Goal: Answer question/provide support: Share knowledge or assist other users

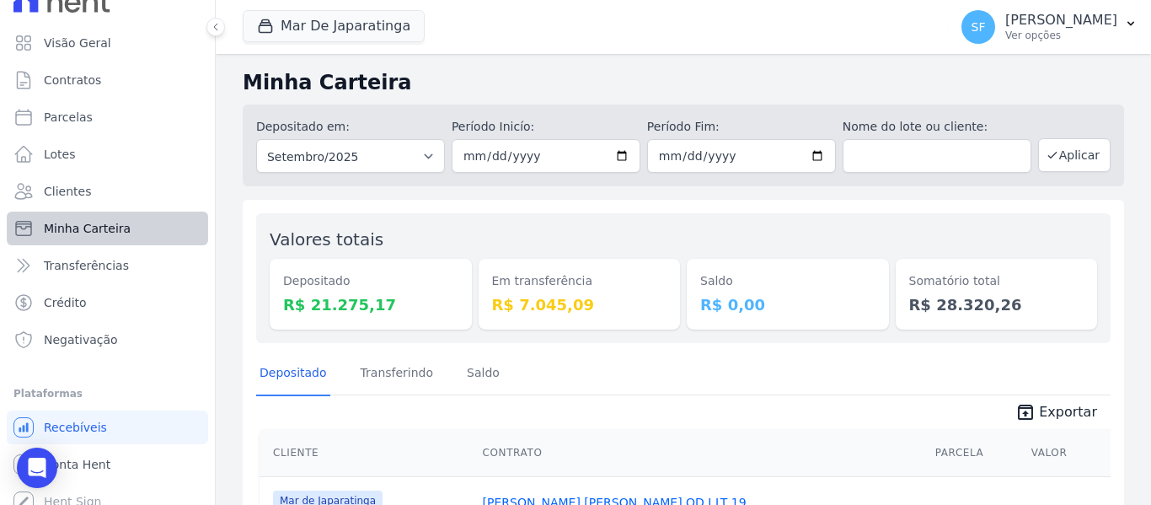
scroll to position [38, 0]
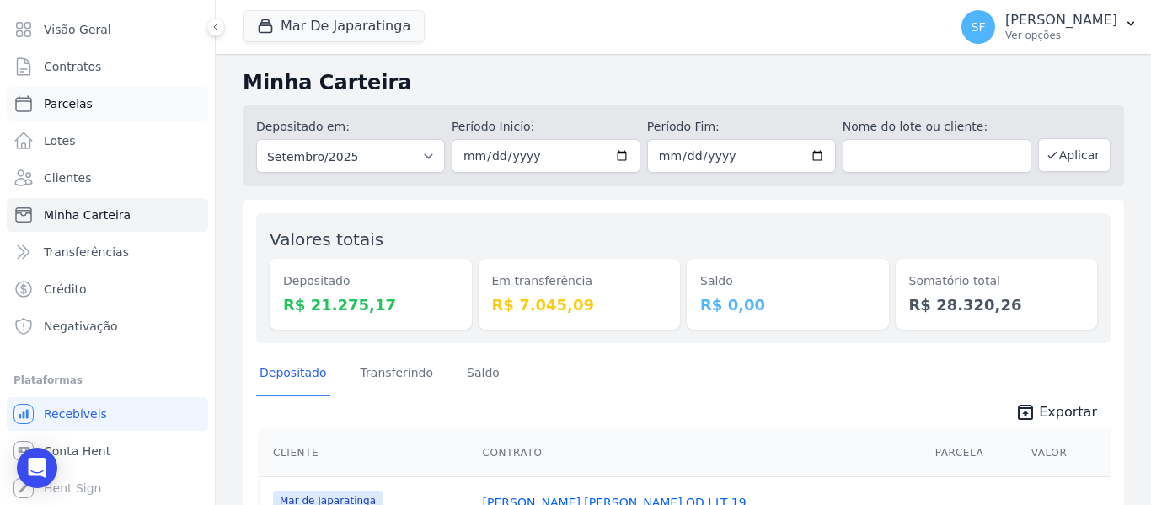
click at [87, 109] on span "Parcelas" at bounding box center [68, 103] width 49 height 17
select select
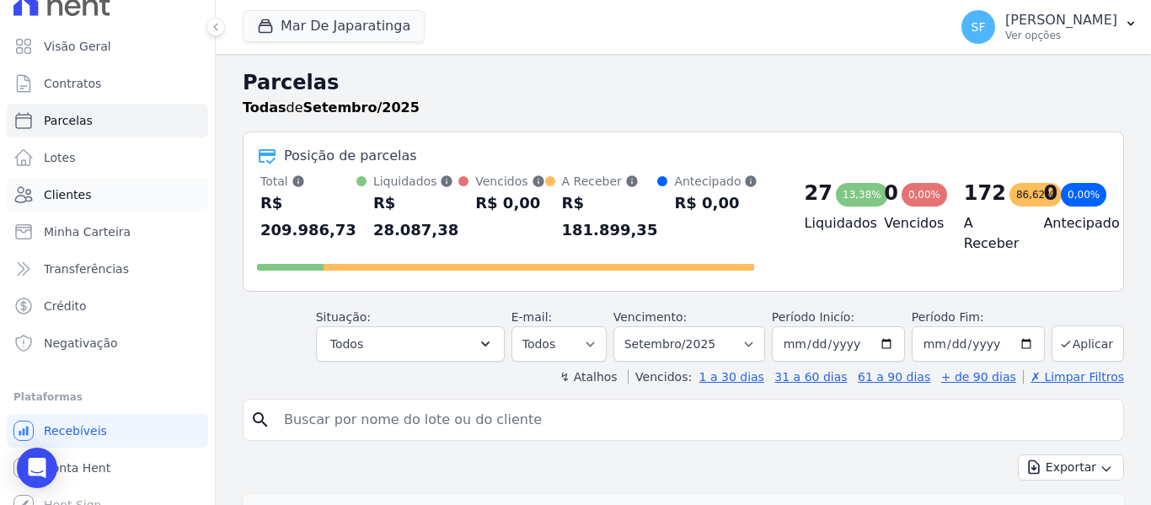
scroll to position [38, 0]
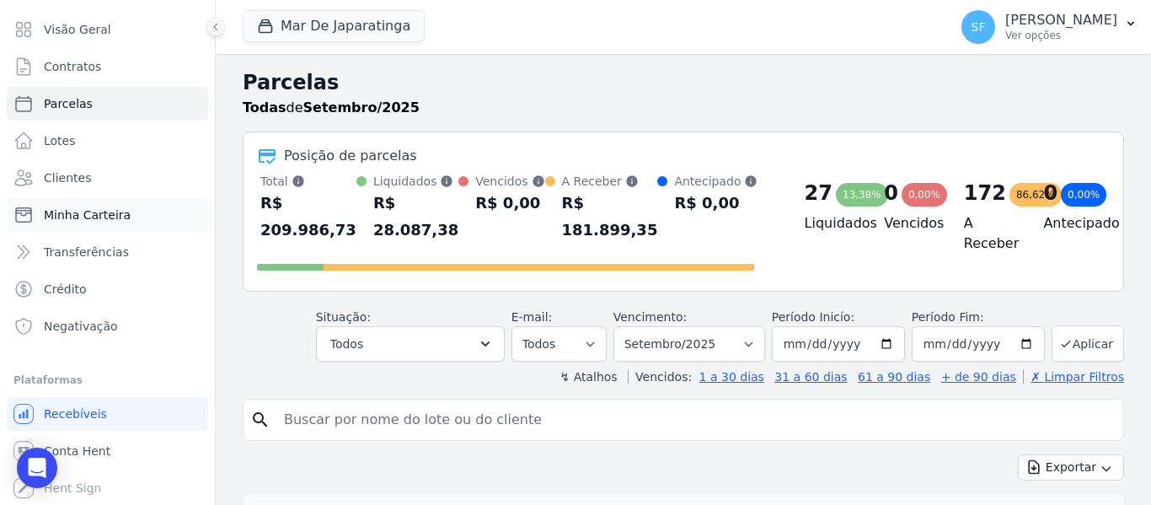
click at [105, 222] on span "Minha Carteira" at bounding box center [87, 215] width 87 height 17
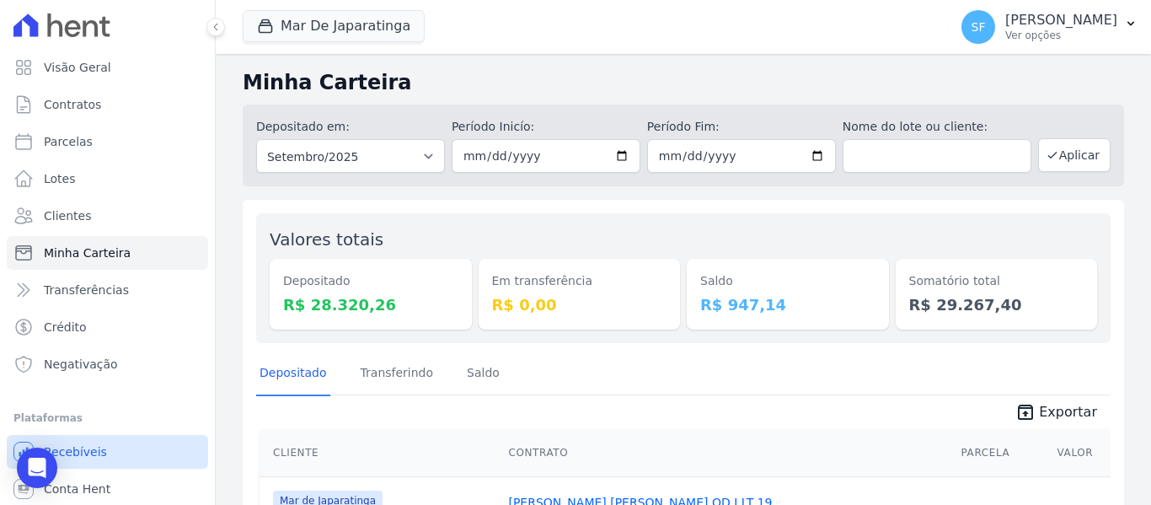
scroll to position [38, 0]
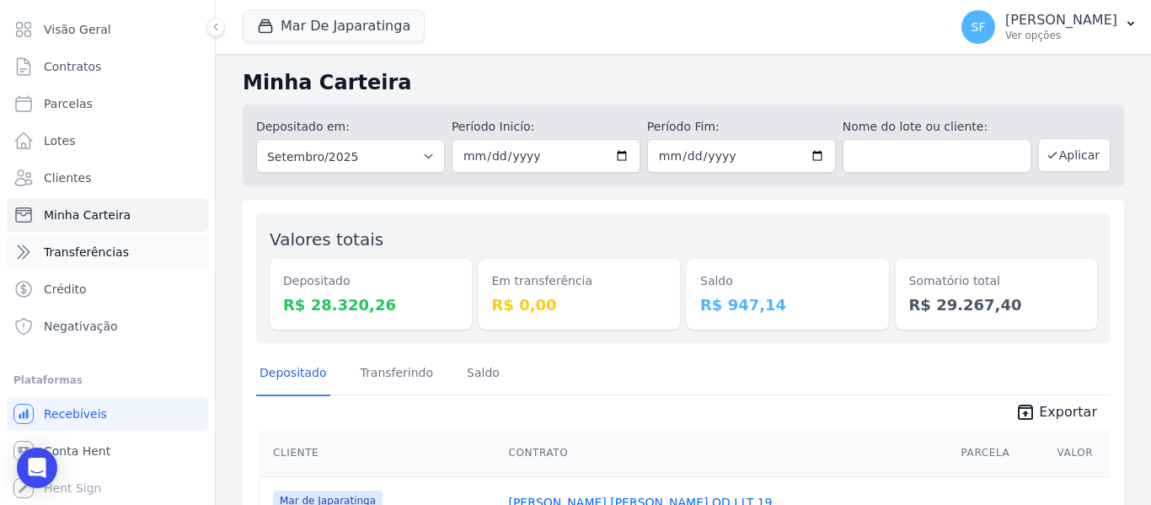
click at [128, 256] on link "Transferências" at bounding box center [107, 252] width 201 height 34
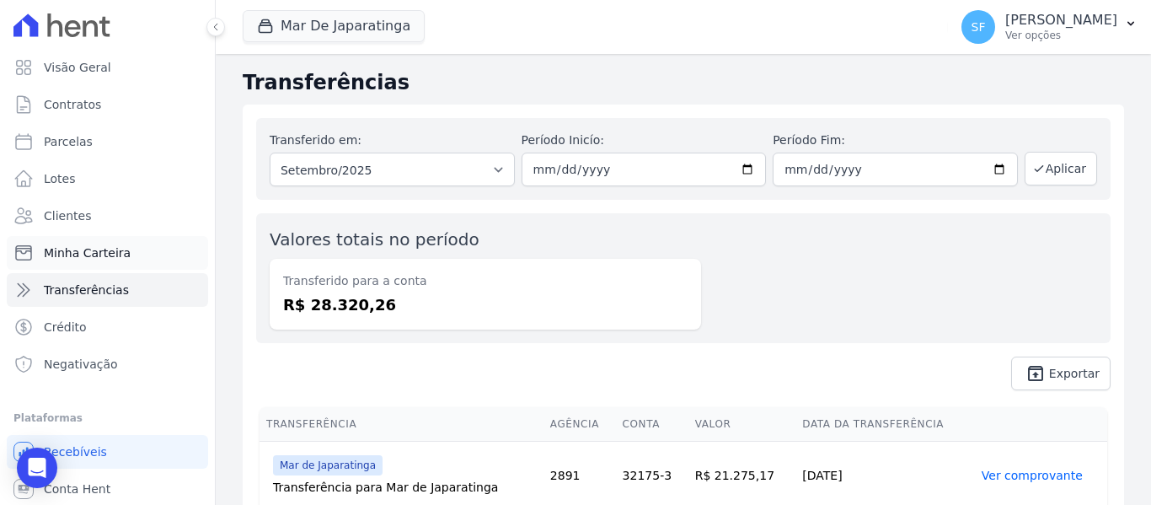
click at [115, 255] on span "Minha Carteira" at bounding box center [87, 252] width 87 height 17
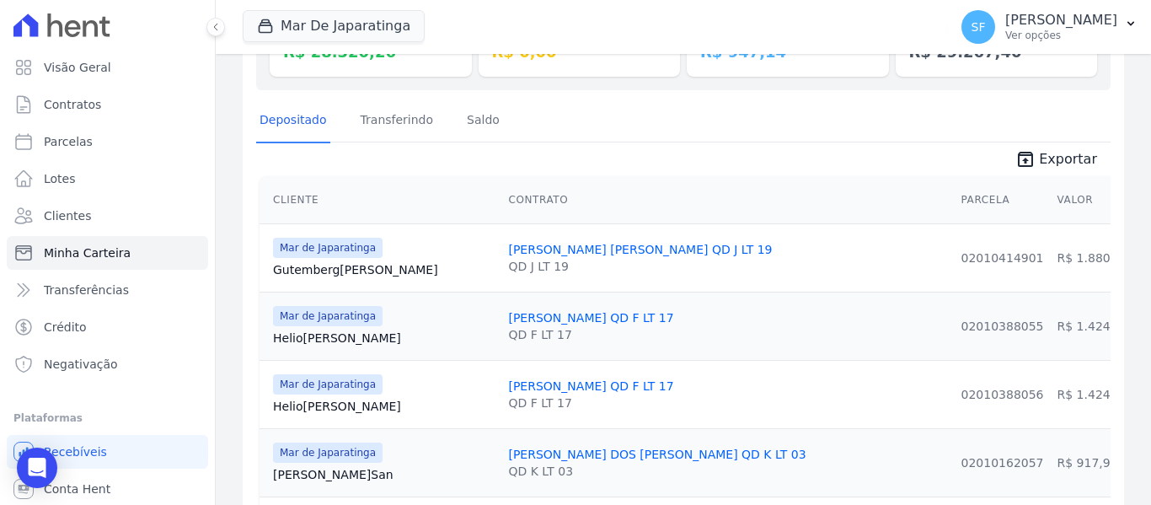
scroll to position [84, 0]
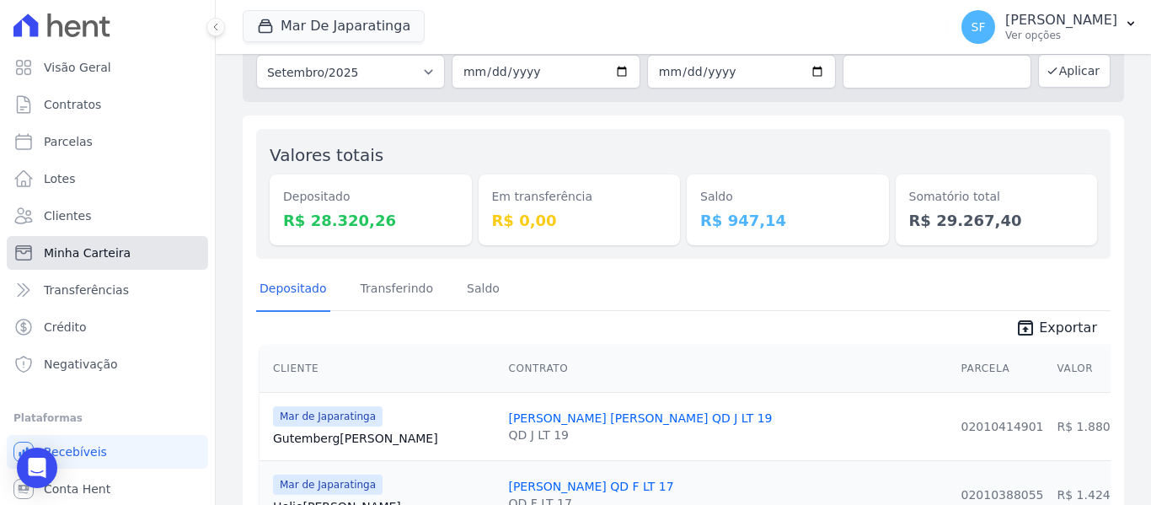
click at [96, 259] on span "Minha Carteira" at bounding box center [87, 252] width 87 height 17
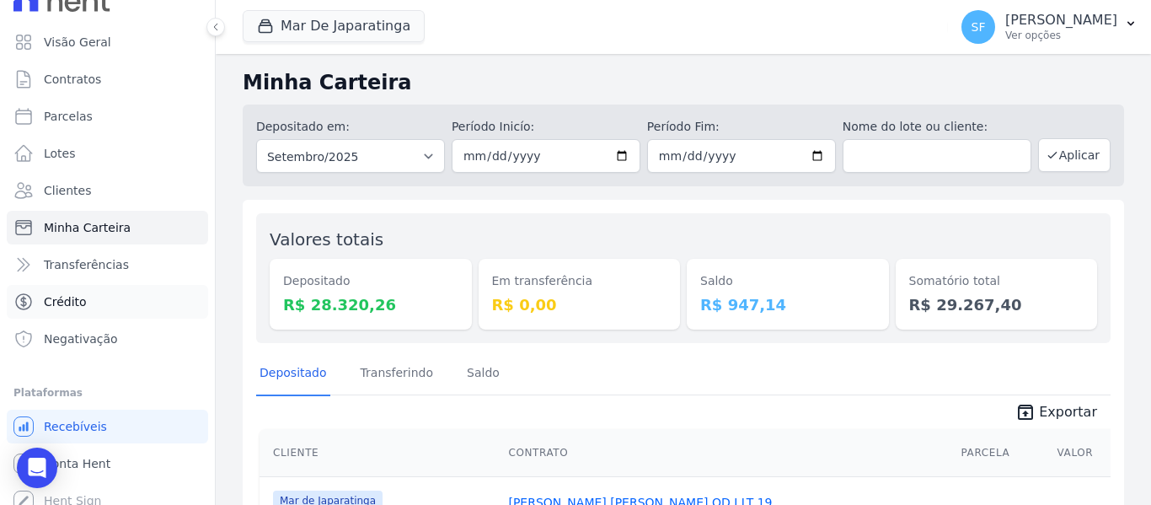
scroll to position [38, 0]
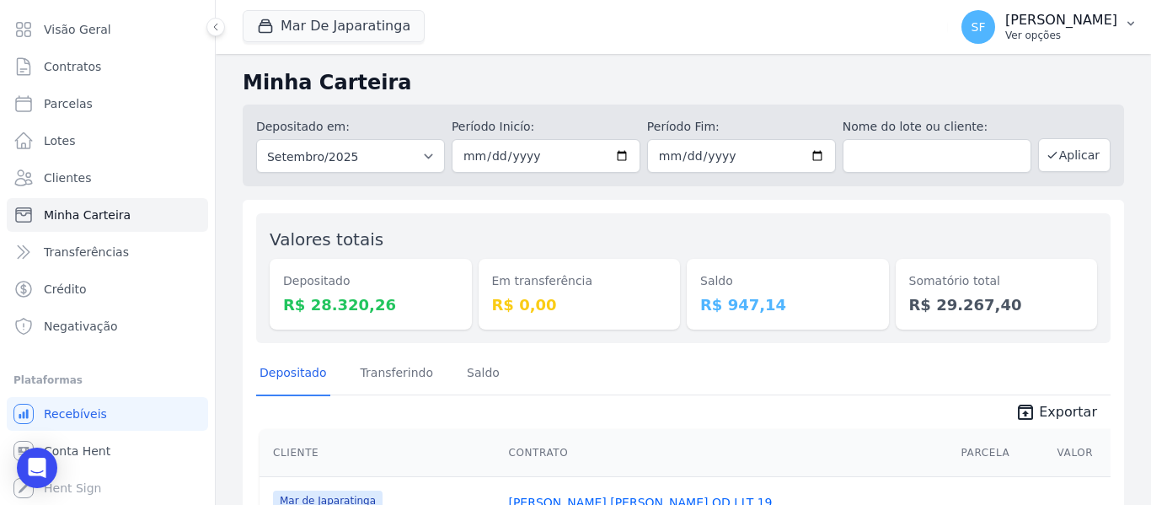
click at [1129, 33] on button "SF Simone Ferreira Ver opções" at bounding box center [1049, 26] width 203 height 47
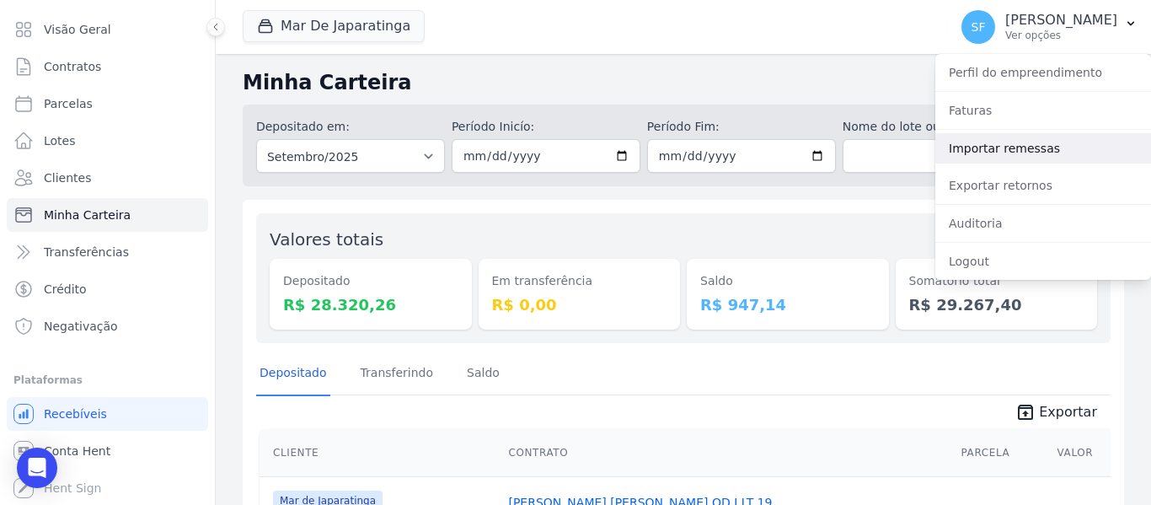
click at [1032, 154] on link "Importar remessas" at bounding box center [1044, 148] width 216 height 30
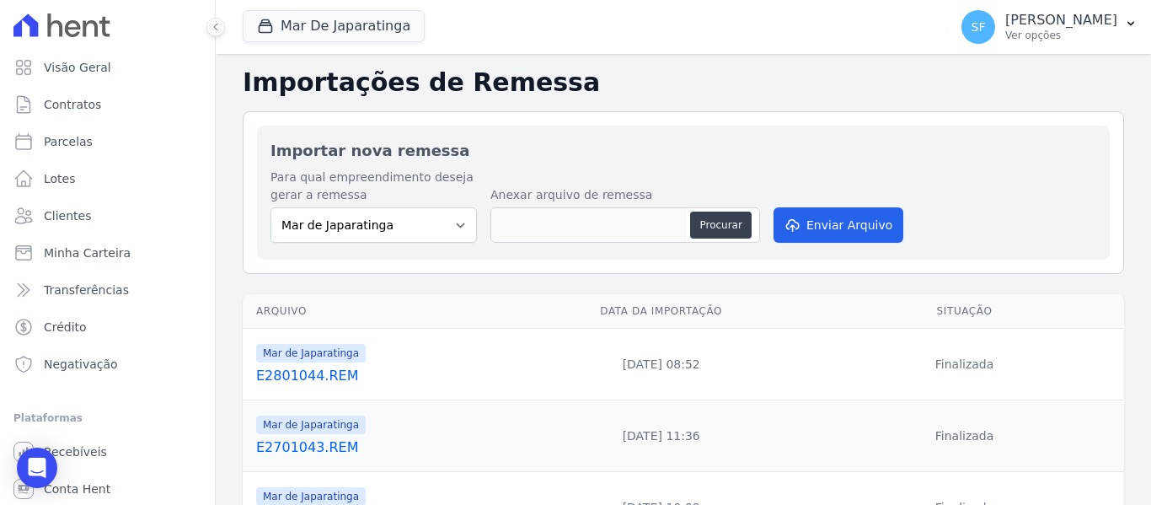
click at [957, 187] on div "Para qual empreendimento deseja gerar a remessa Mar de Japaratinga Anexar arqui…" at bounding box center [684, 208] width 826 height 78
click at [699, 230] on button "Procurar" at bounding box center [720, 225] width 61 height 27
type input "E0201045.REM"
click at [861, 227] on button "Enviar Arquivo" at bounding box center [839, 224] width 130 height 35
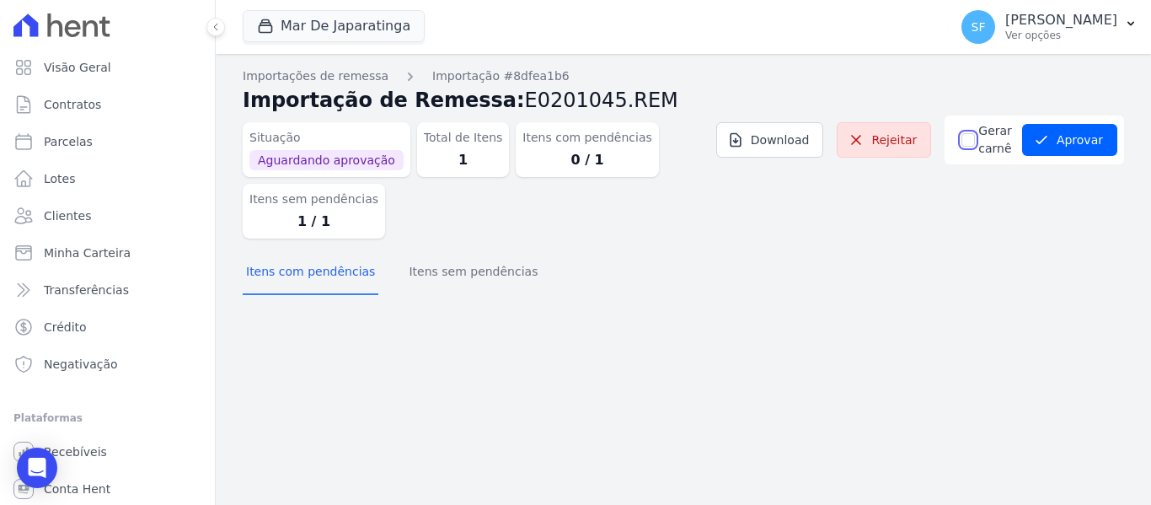
click at [974, 143] on input "Gerar carnê" at bounding box center [968, 139] width 13 height 13
checkbox input "true"
click at [1077, 149] on button "Aprovar" at bounding box center [1069, 140] width 95 height 32
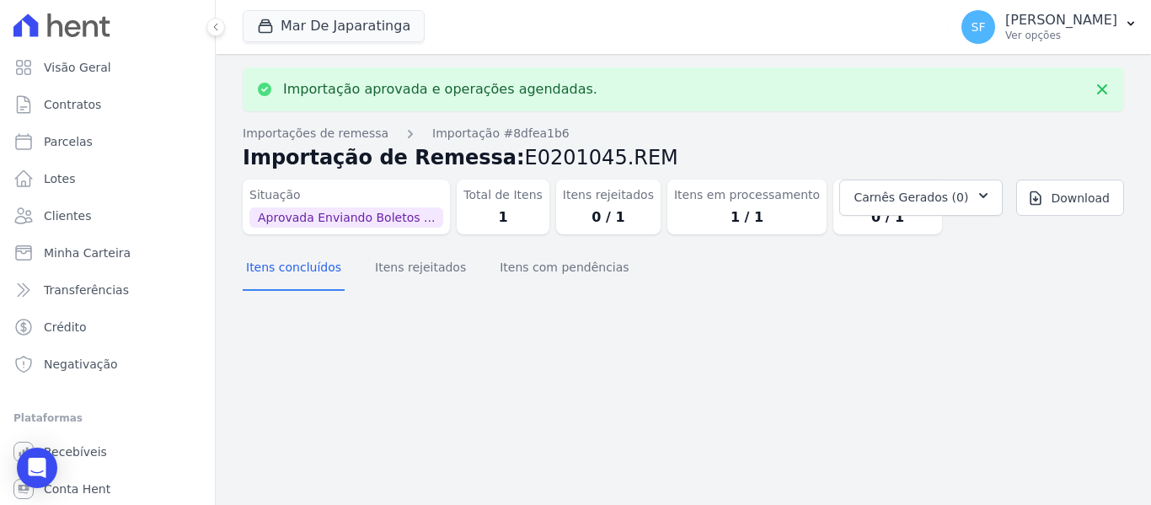
click at [834, 356] on div "Importação aprovada e operações agendadas. Importações de remessa Importação #8…" at bounding box center [684, 279] width 936 height 451
click at [81, 211] on span "Clientes" at bounding box center [67, 215] width 47 height 17
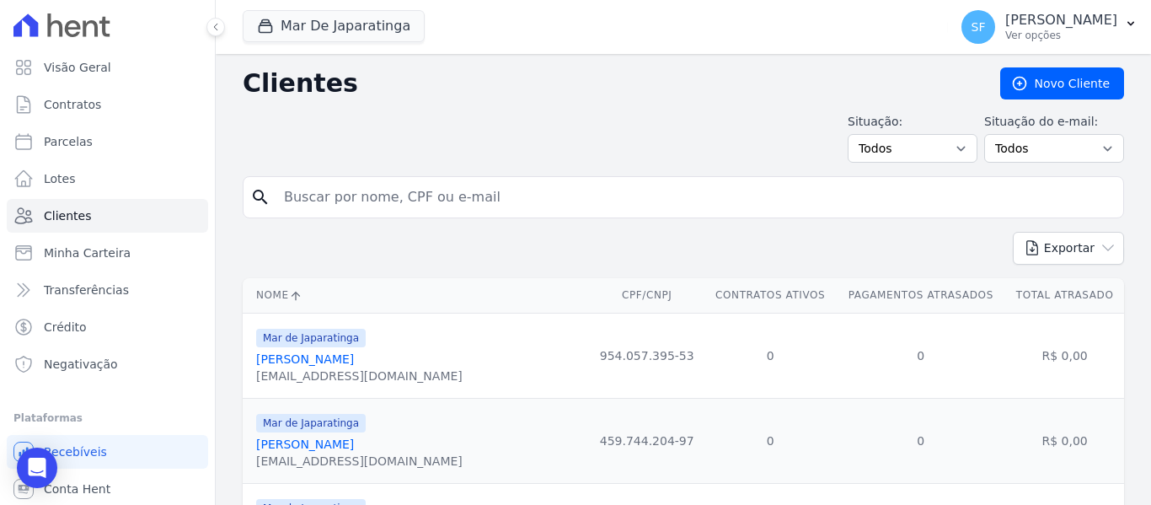
click at [501, 212] on input "search" at bounding box center [695, 197] width 843 height 34
type input "magdalane"
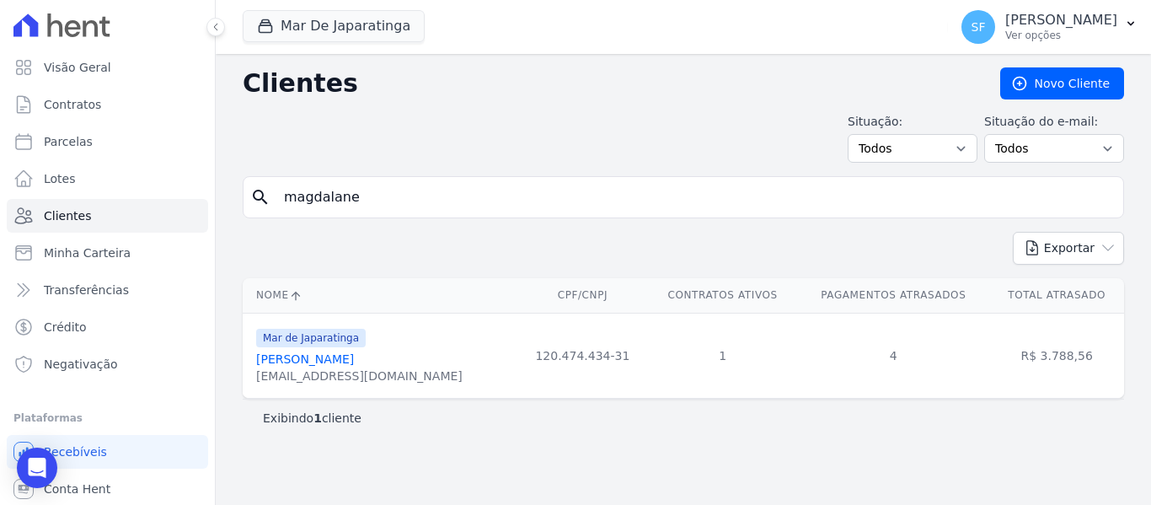
drag, startPoint x: 448, startPoint y: 472, endPoint x: 460, endPoint y: 363, distance: 109.4
click at [440, 466] on div "Clientes [GEOGRAPHIC_DATA] Situação: Todos Adimplentes Inadimplentes Situação d…" at bounding box center [684, 279] width 936 height 451
click at [354, 362] on link "[PERSON_NAME]" at bounding box center [305, 358] width 98 height 13
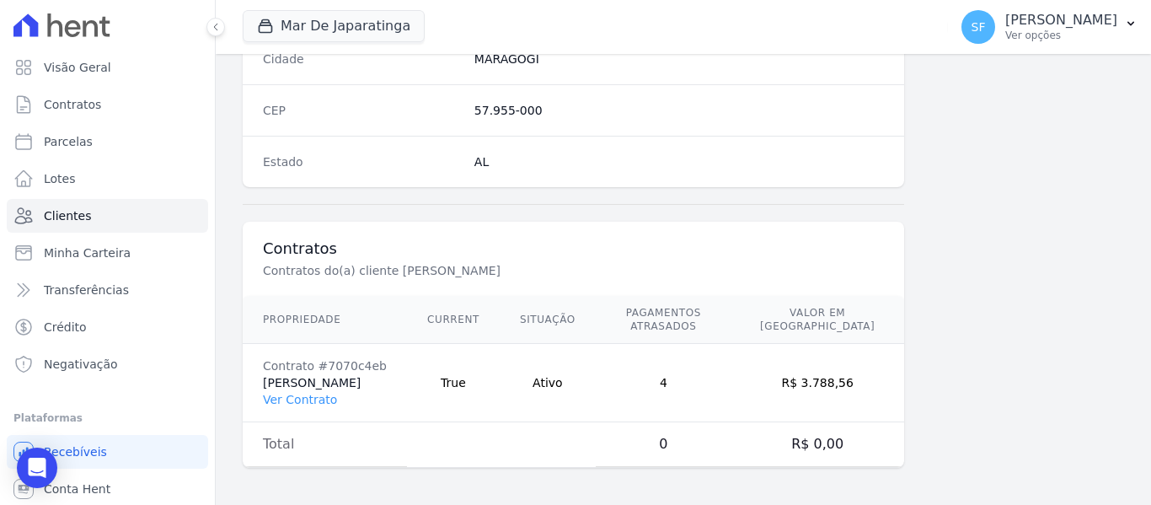
scroll to position [1086, 0]
click at [307, 401] on link "Ver Contrato" at bounding box center [300, 395] width 74 height 13
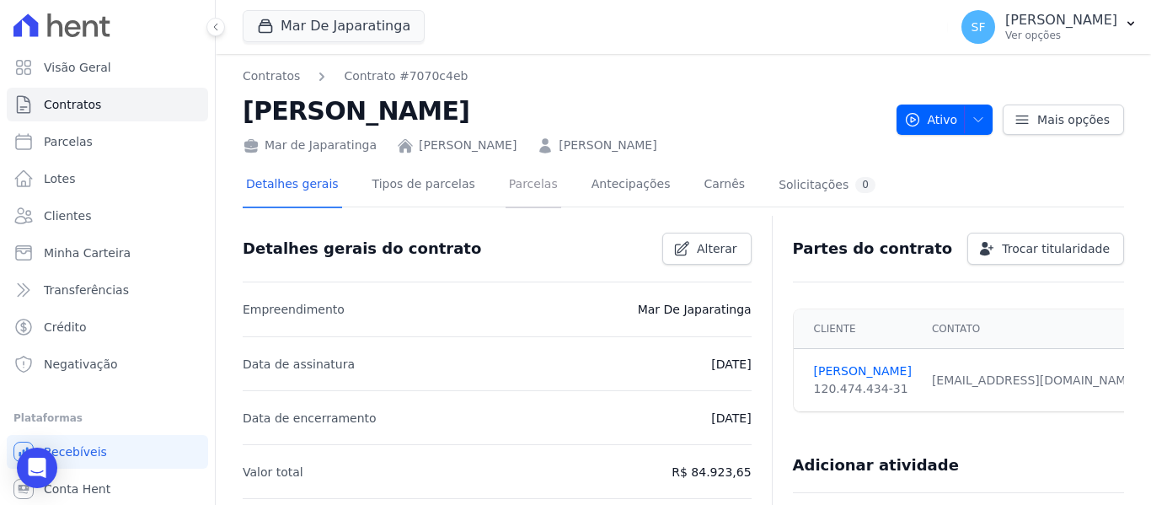
click at [513, 191] on link "Parcelas" at bounding box center [534, 186] width 56 height 45
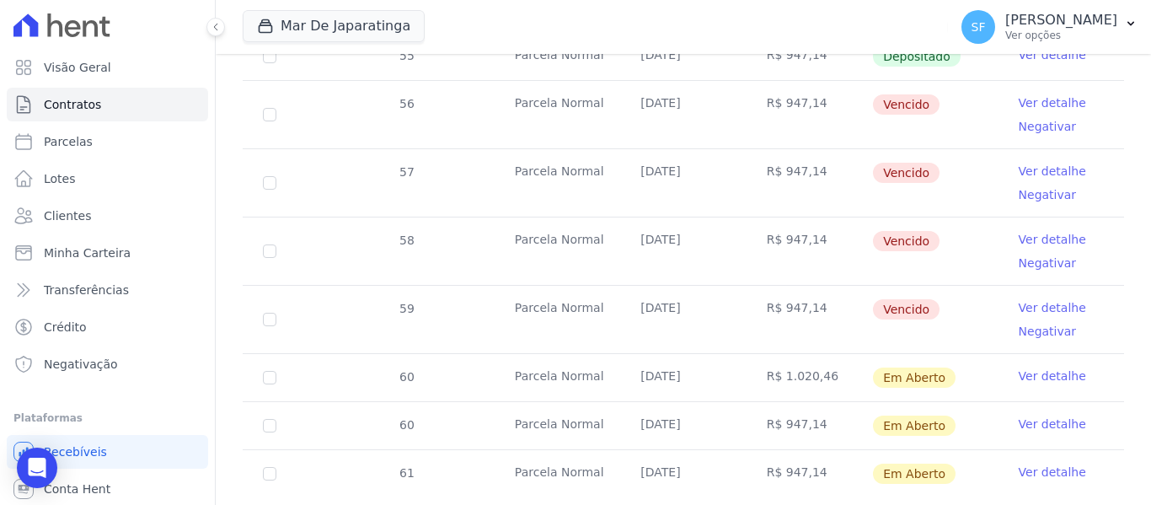
scroll to position [872, 0]
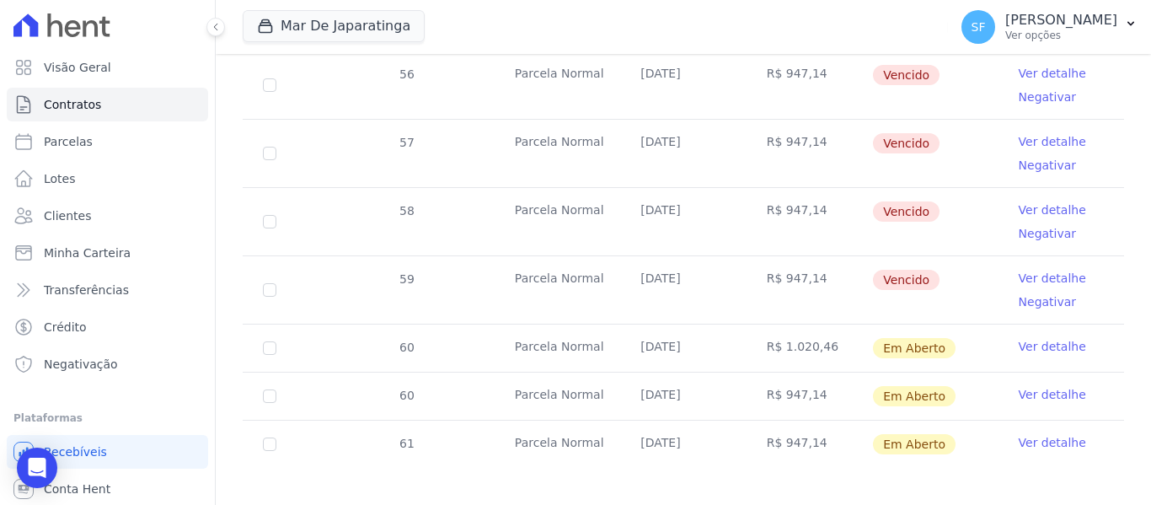
click at [1026, 338] on link "Ver detalhe" at bounding box center [1052, 346] width 67 height 17
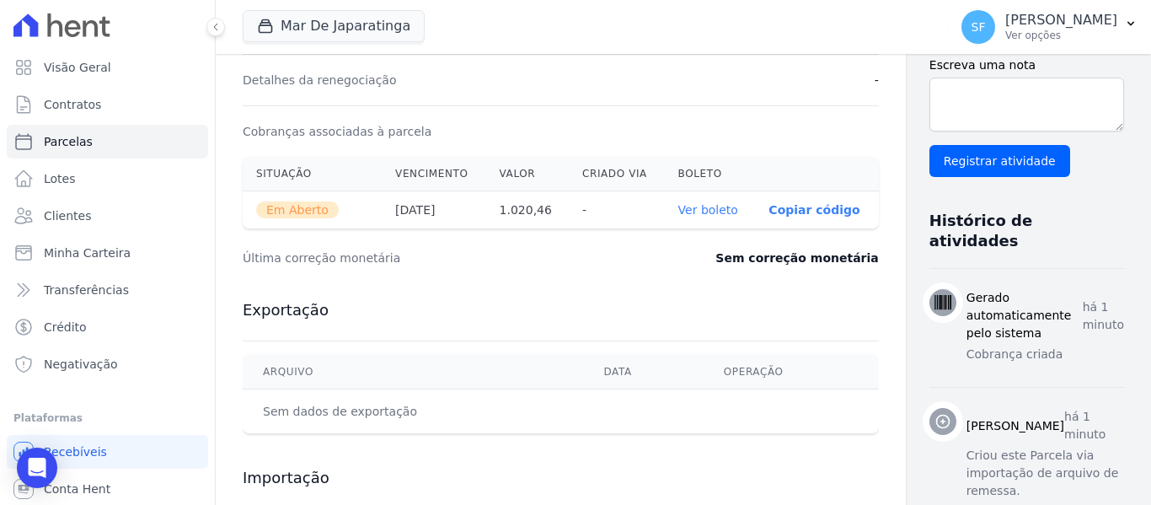
scroll to position [590, 0]
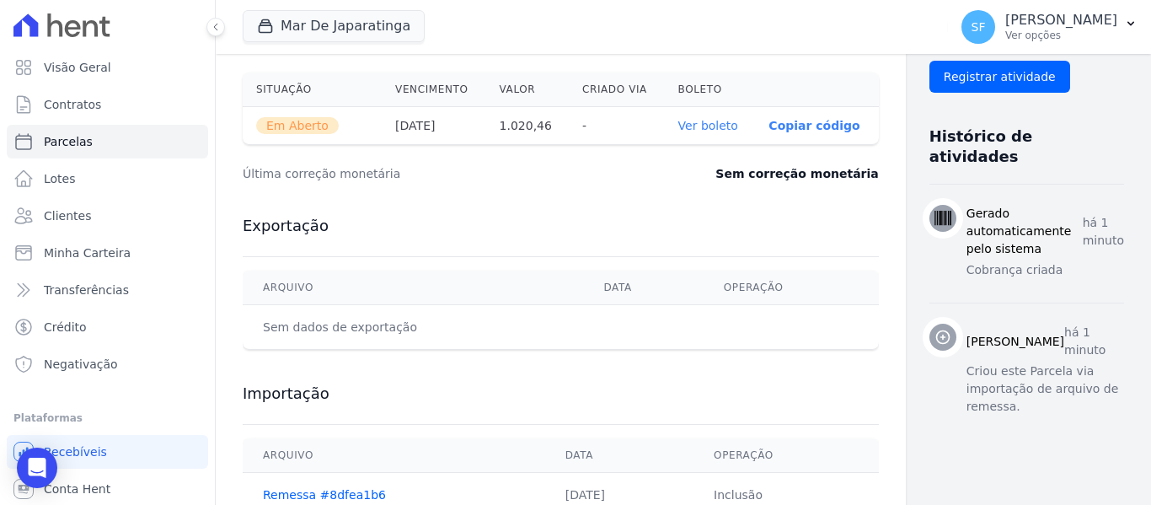
click at [679, 129] on link "Ver boleto" at bounding box center [709, 125] width 60 height 13
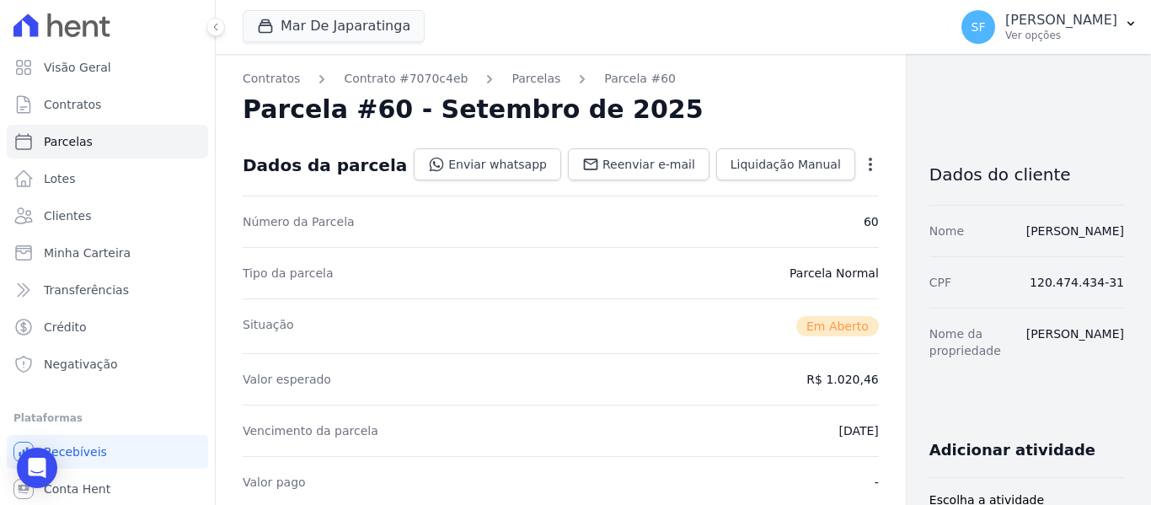
scroll to position [0, 0]
click at [450, 169] on link "Enviar whatsapp" at bounding box center [488, 165] width 148 height 32
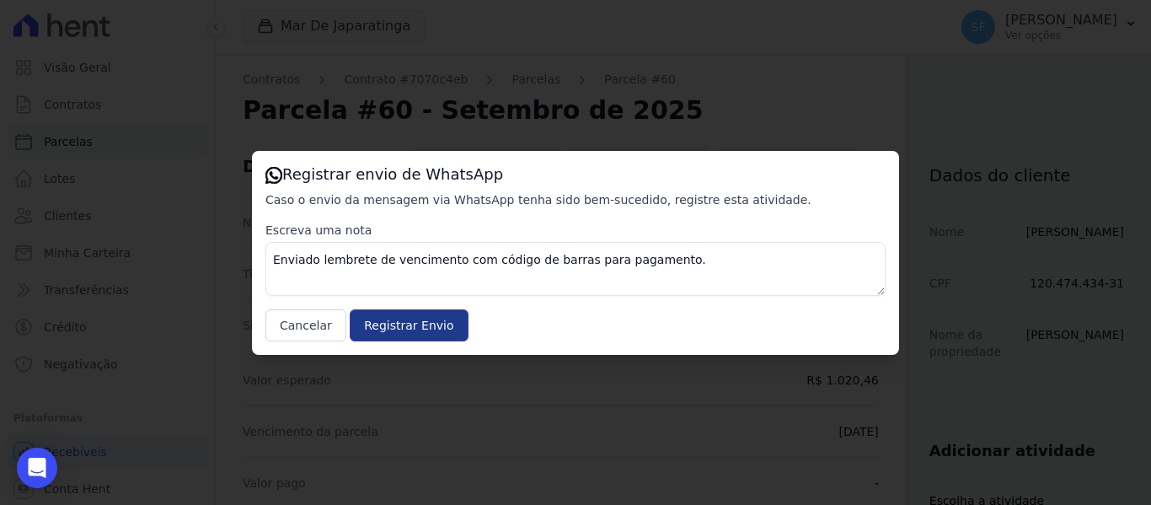
click at [423, 323] on input "Registrar Envio" at bounding box center [409, 325] width 118 height 32
click at [438, 332] on input "Registrar Envio" at bounding box center [409, 325] width 118 height 32
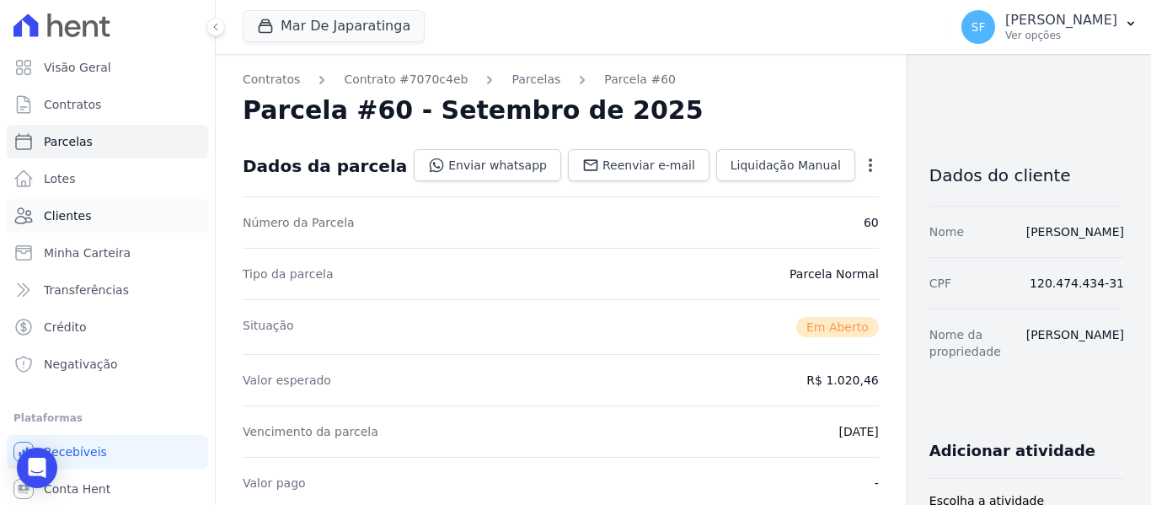
click at [92, 223] on link "Clientes" at bounding box center [107, 216] width 201 height 34
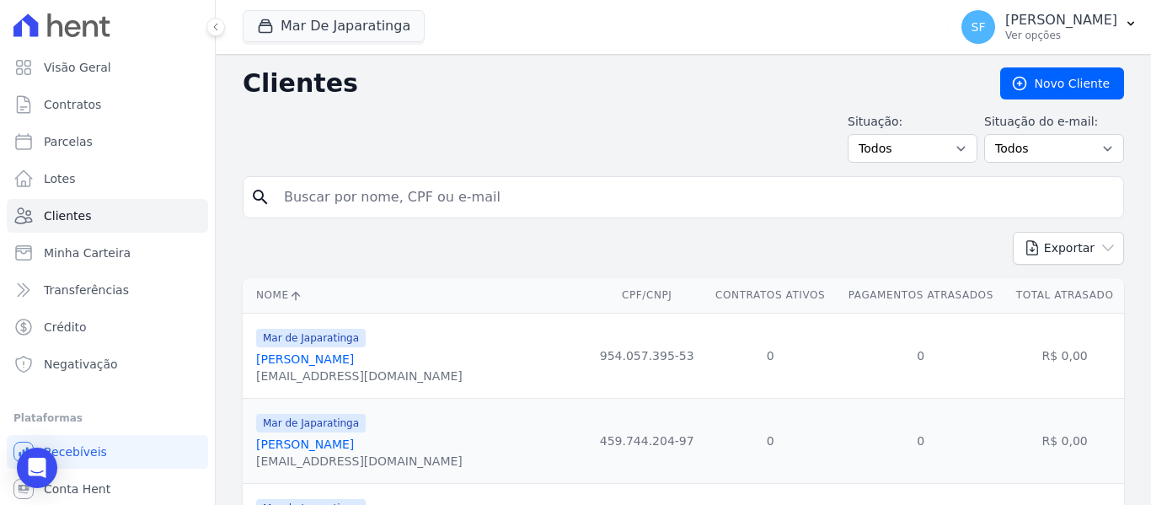
click at [577, 204] on input "search" at bounding box center [695, 197] width 843 height 34
type input "rui"
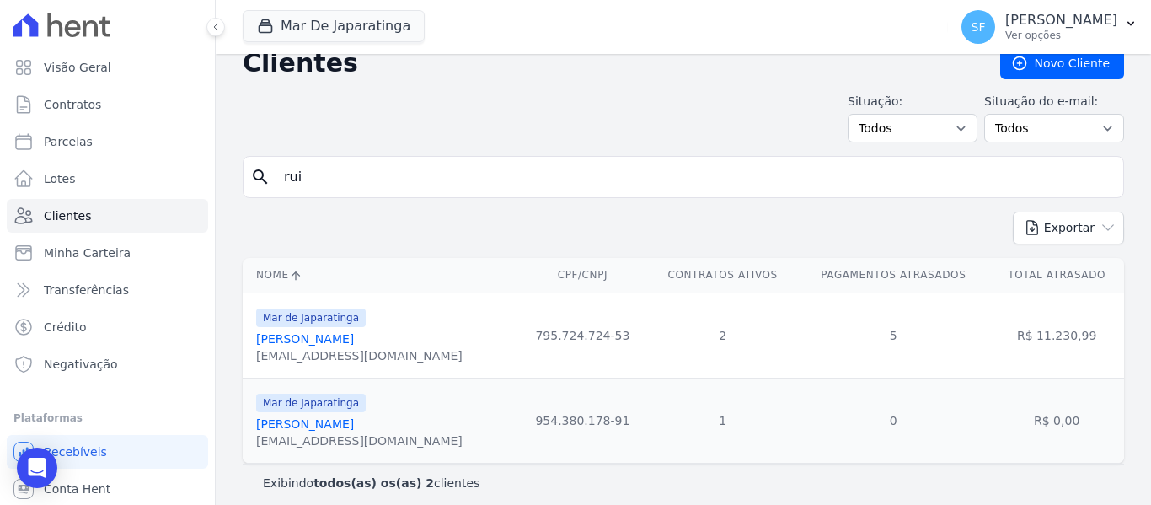
scroll to position [31, 0]
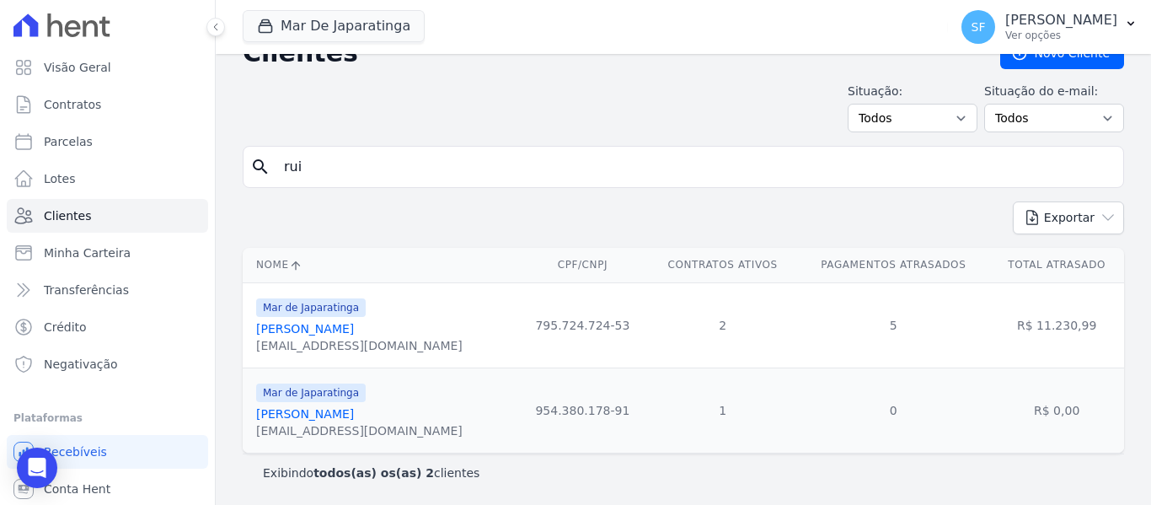
click at [299, 329] on link "[PERSON_NAME]" at bounding box center [305, 328] width 98 height 13
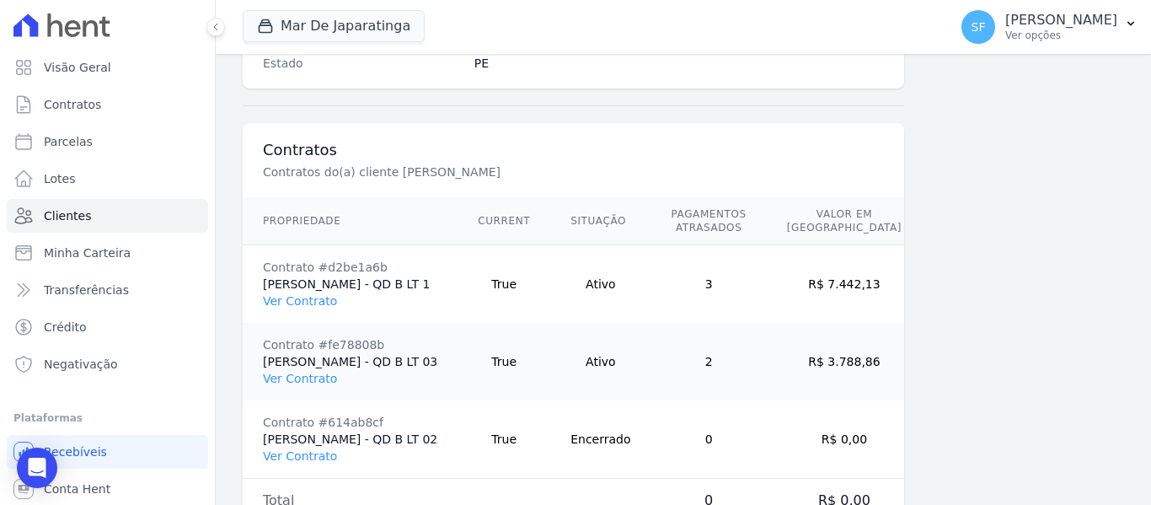
scroll to position [1241, 0]
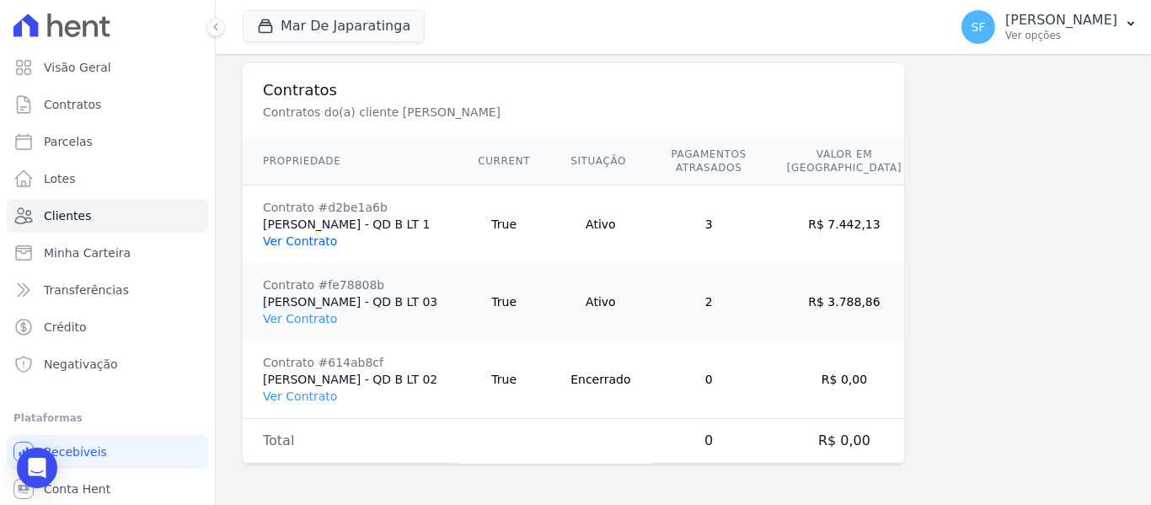
click at [309, 243] on link "Ver Contrato" at bounding box center [300, 240] width 74 height 13
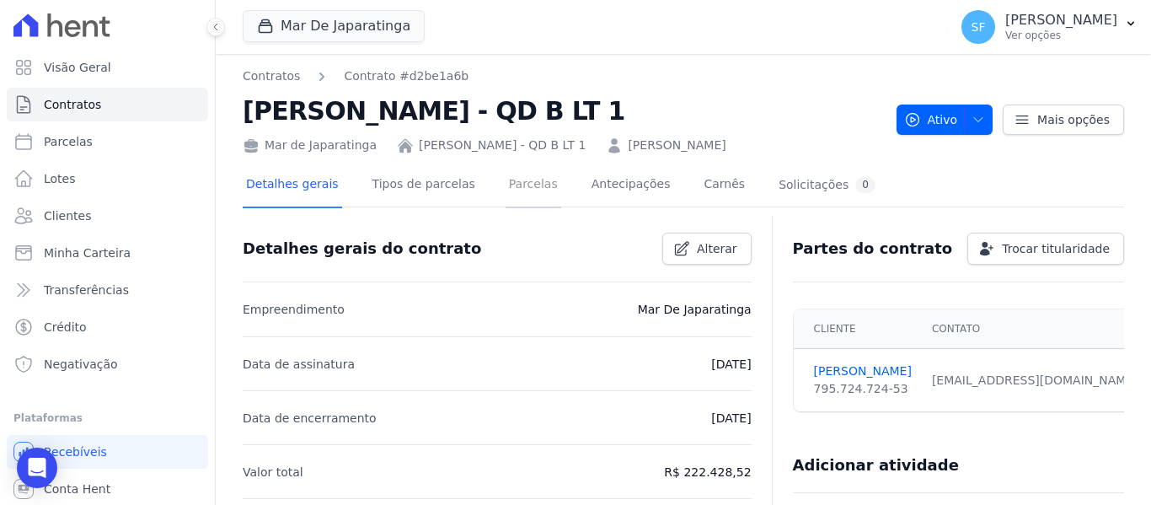
click at [523, 185] on link "Parcelas" at bounding box center [534, 186] width 56 height 45
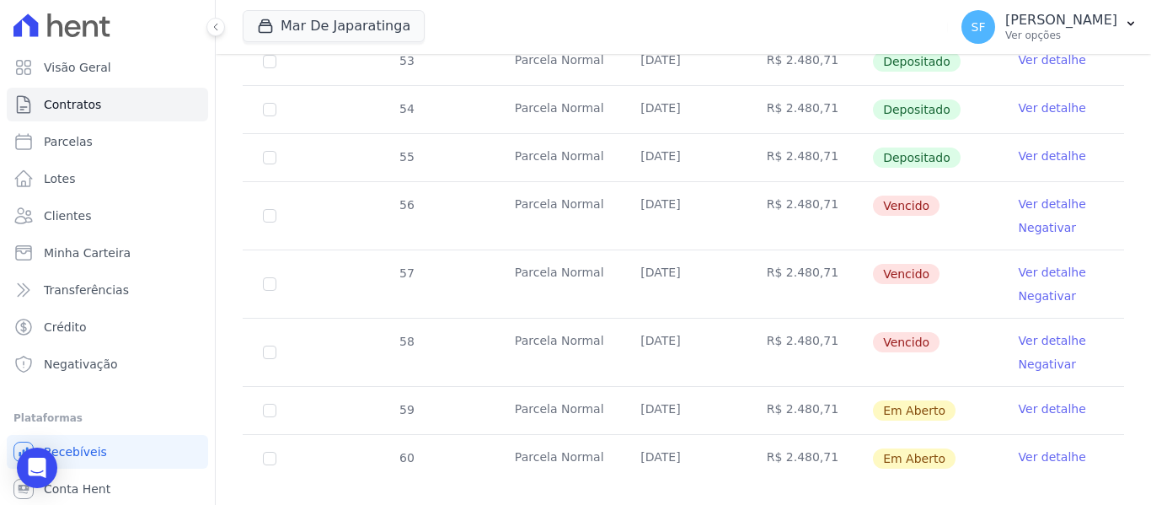
scroll to position [640, 0]
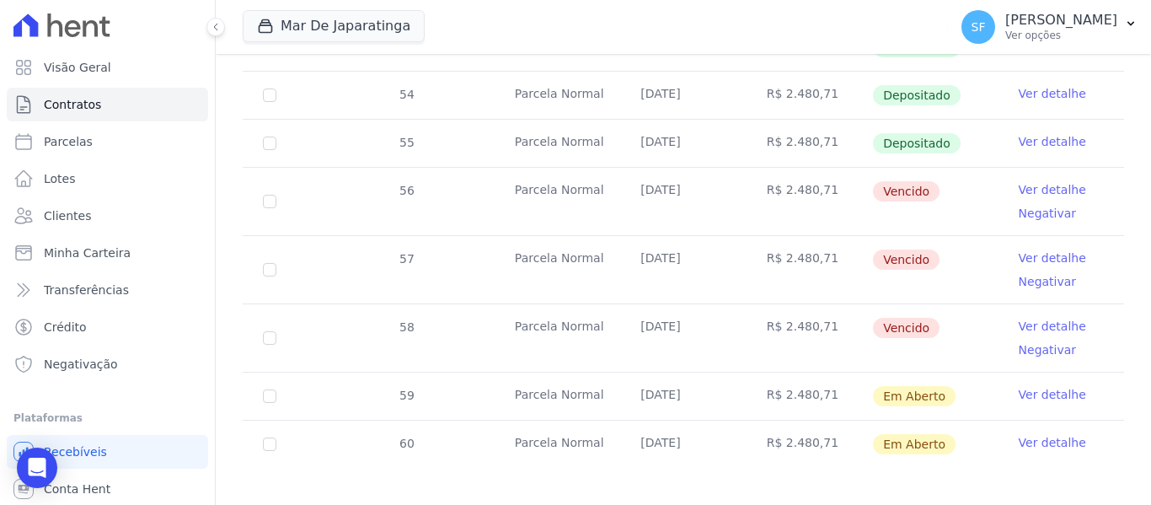
click at [1050, 318] on link "Ver detalhe" at bounding box center [1052, 326] width 67 height 17
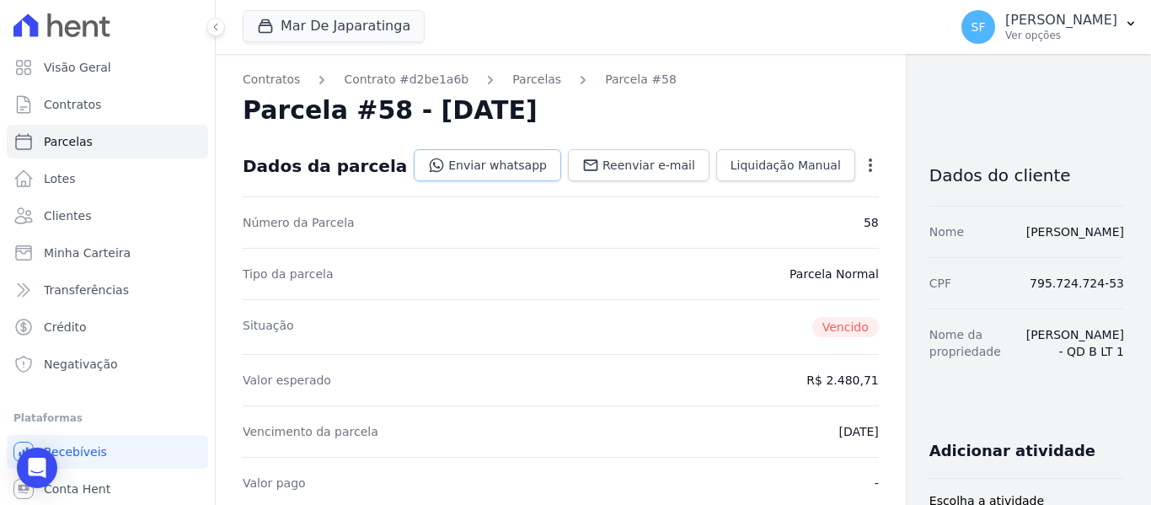
click at [435, 176] on link "Enviar whatsapp" at bounding box center [488, 165] width 148 height 32
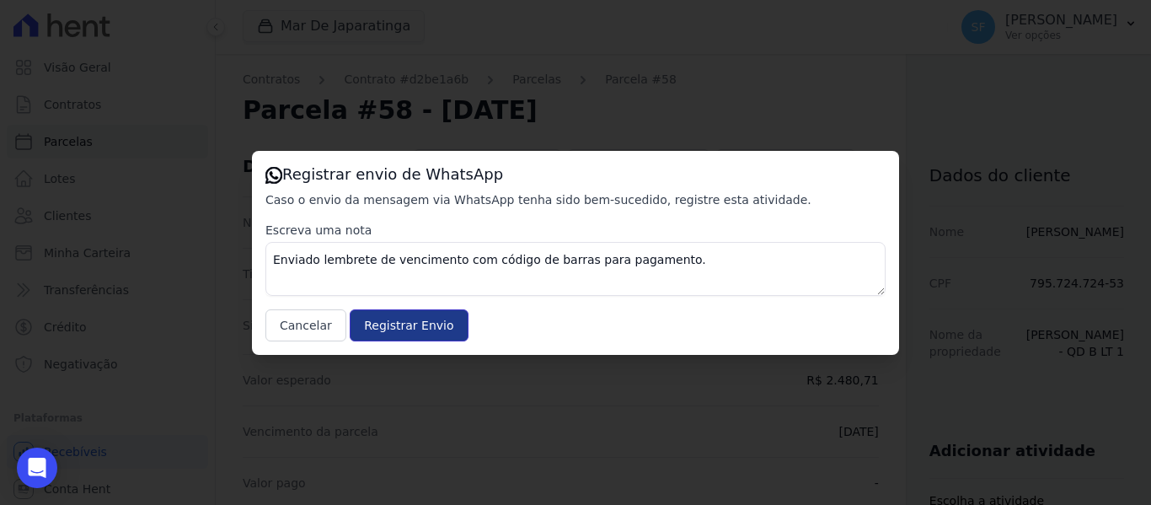
click at [416, 326] on input "Registrar Envio" at bounding box center [409, 325] width 118 height 32
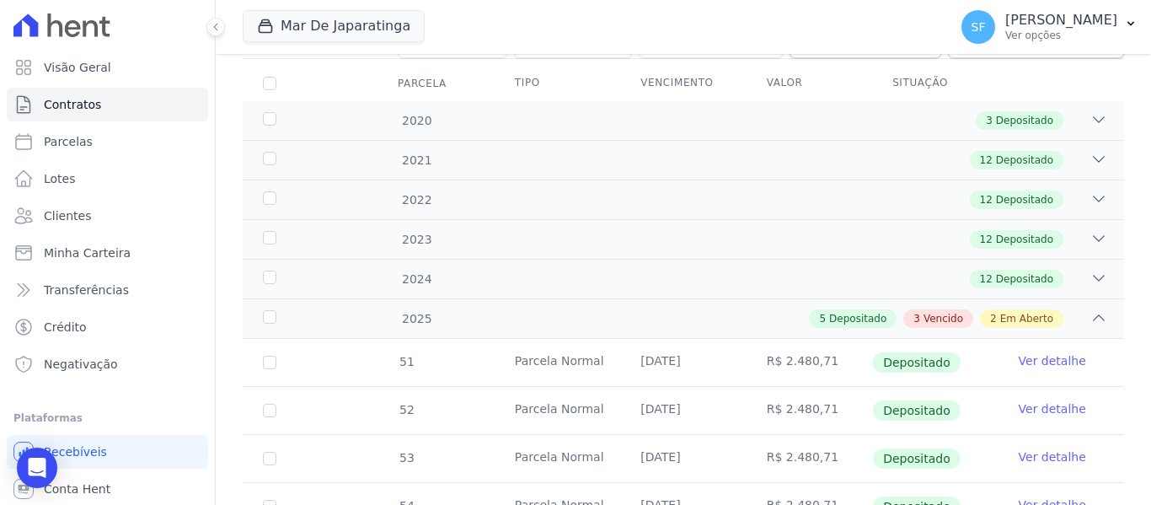
scroll to position [253, 0]
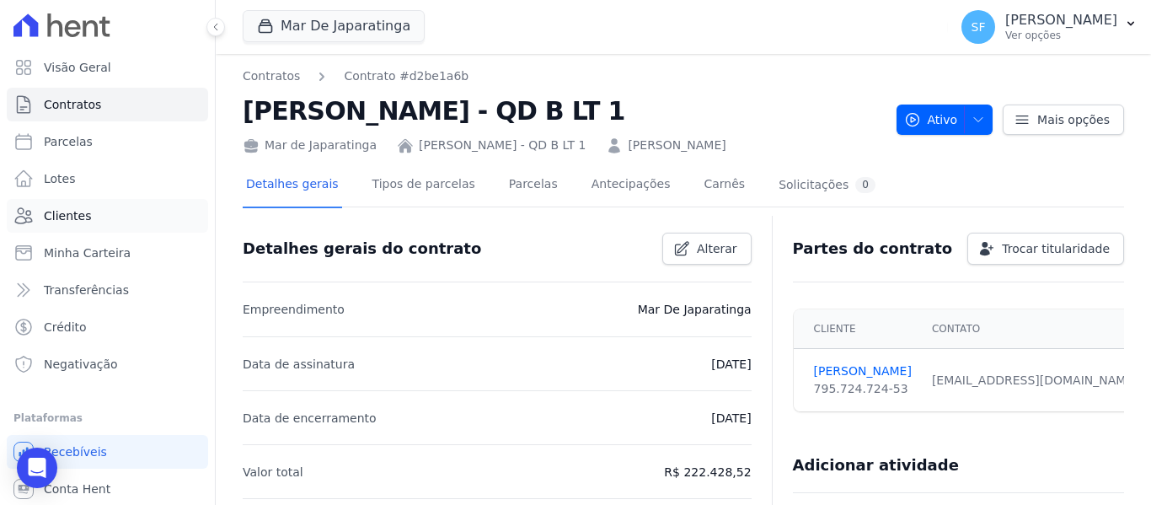
click at [66, 223] on span "Clientes" at bounding box center [67, 215] width 47 height 17
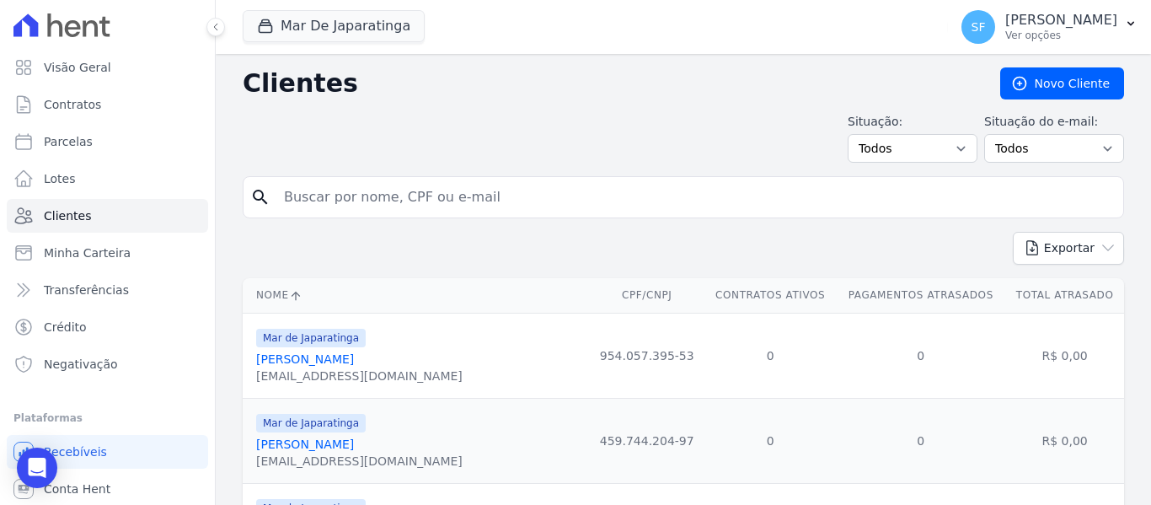
click at [705, 204] on input "search" at bounding box center [695, 197] width 843 height 34
type input "[DEMOGRAPHIC_DATA]"
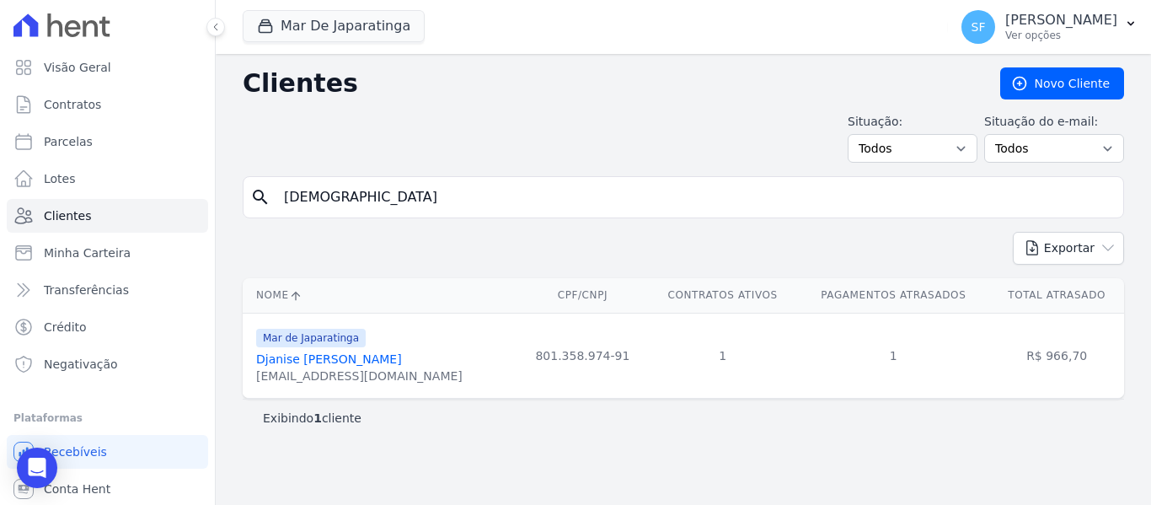
click at [282, 365] on link "Djanise [PERSON_NAME]" at bounding box center [329, 358] width 146 height 13
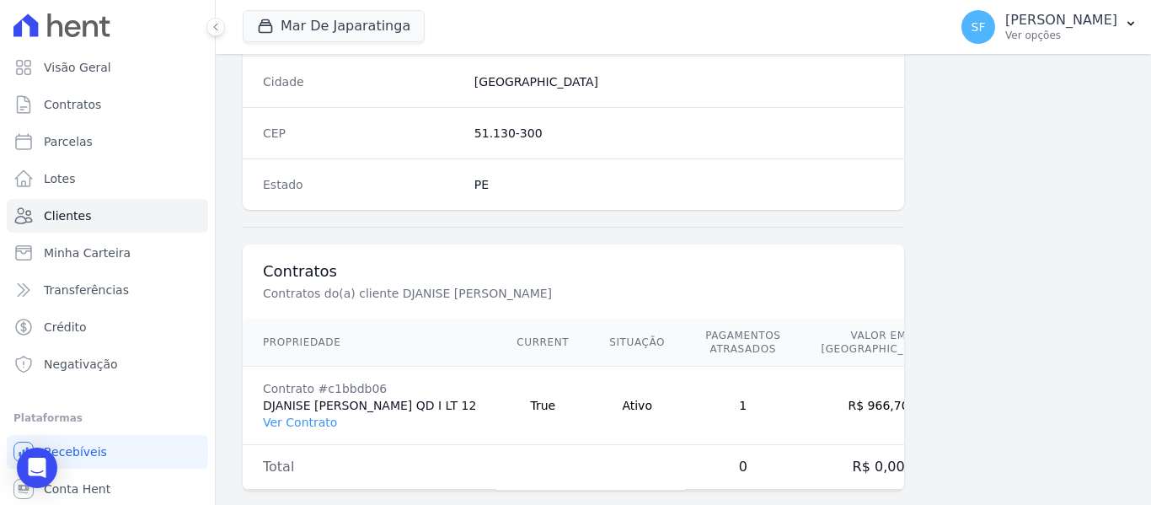
scroll to position [1086, 0]
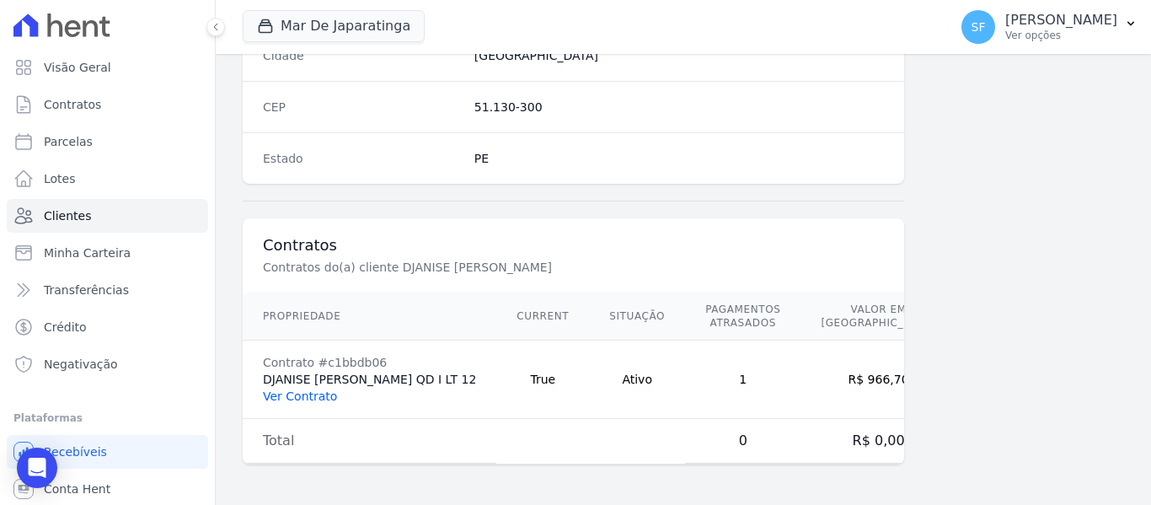
click at [301, 397] on link "Ver Contrato" at bounding box center [300, 395] width 74 height 13
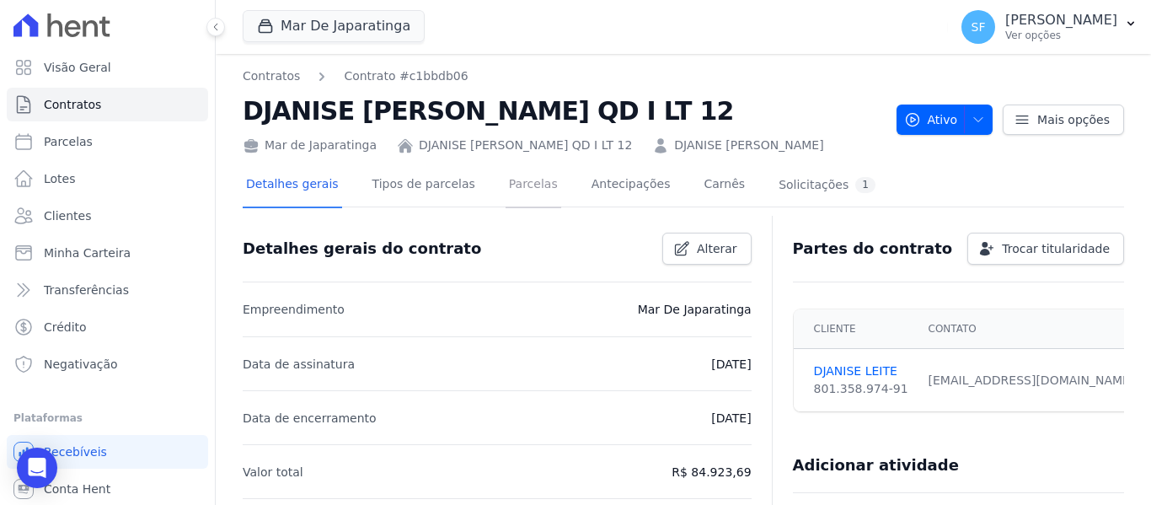
click at [515, 191] on link "Parcelas" at bounding box center [534, 186] width 56 height 45
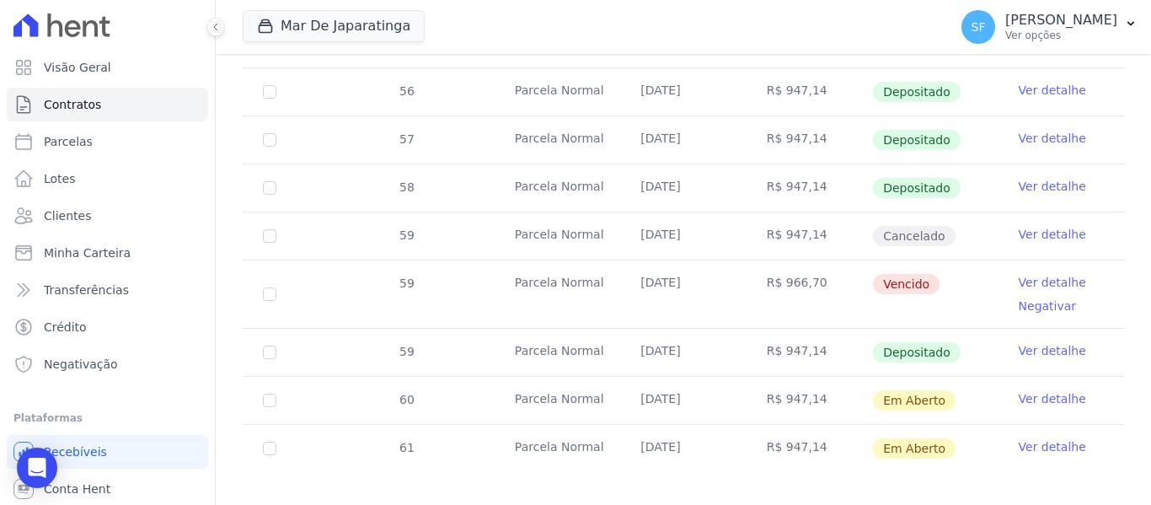
scroll to position [695, 0]
